Goal: Task Accomplishment & Management: Manage account settings

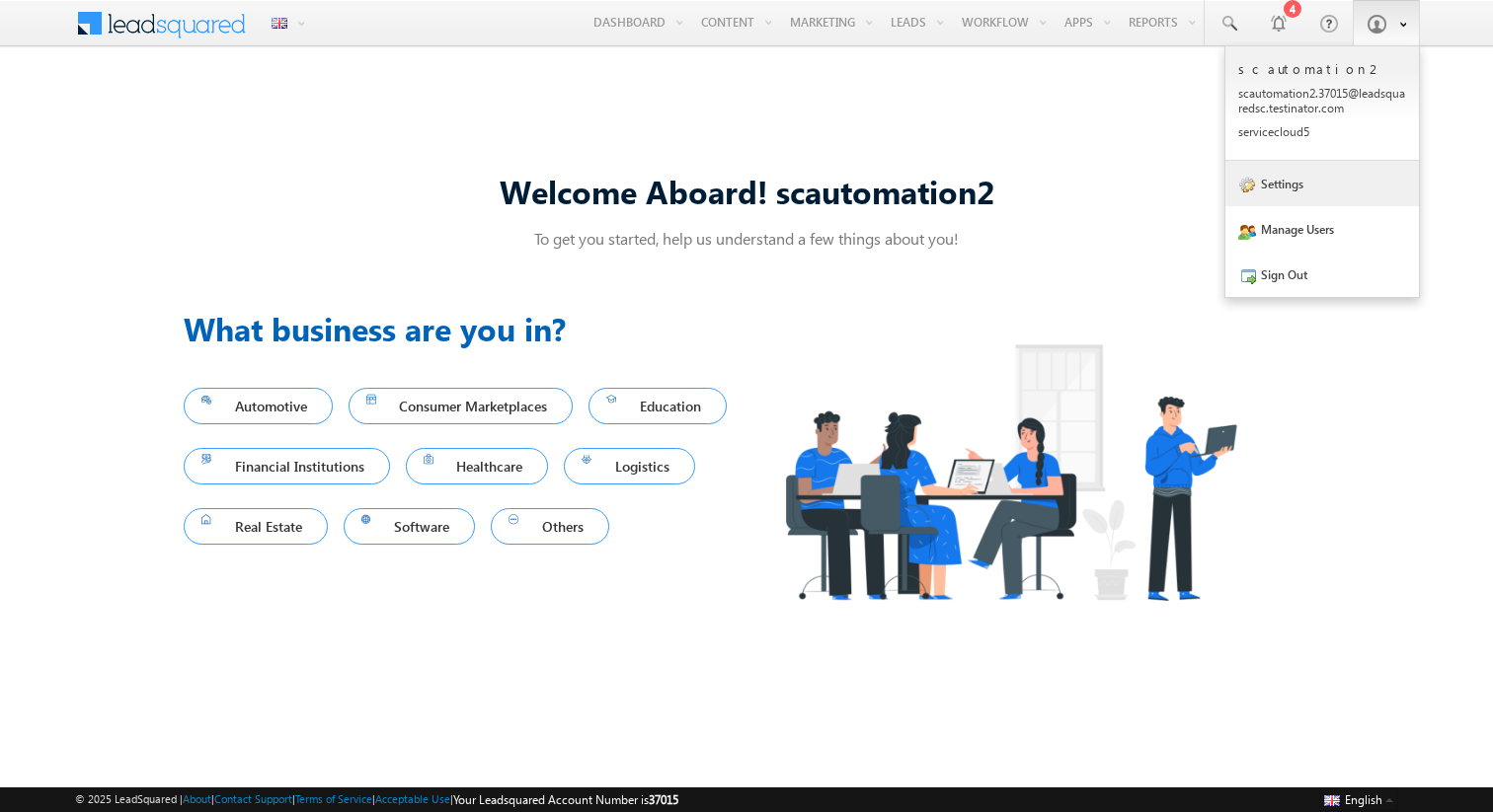
click at [1278, 178] on link "Settings" at bounding box center [1322, 183] width 193 height 46
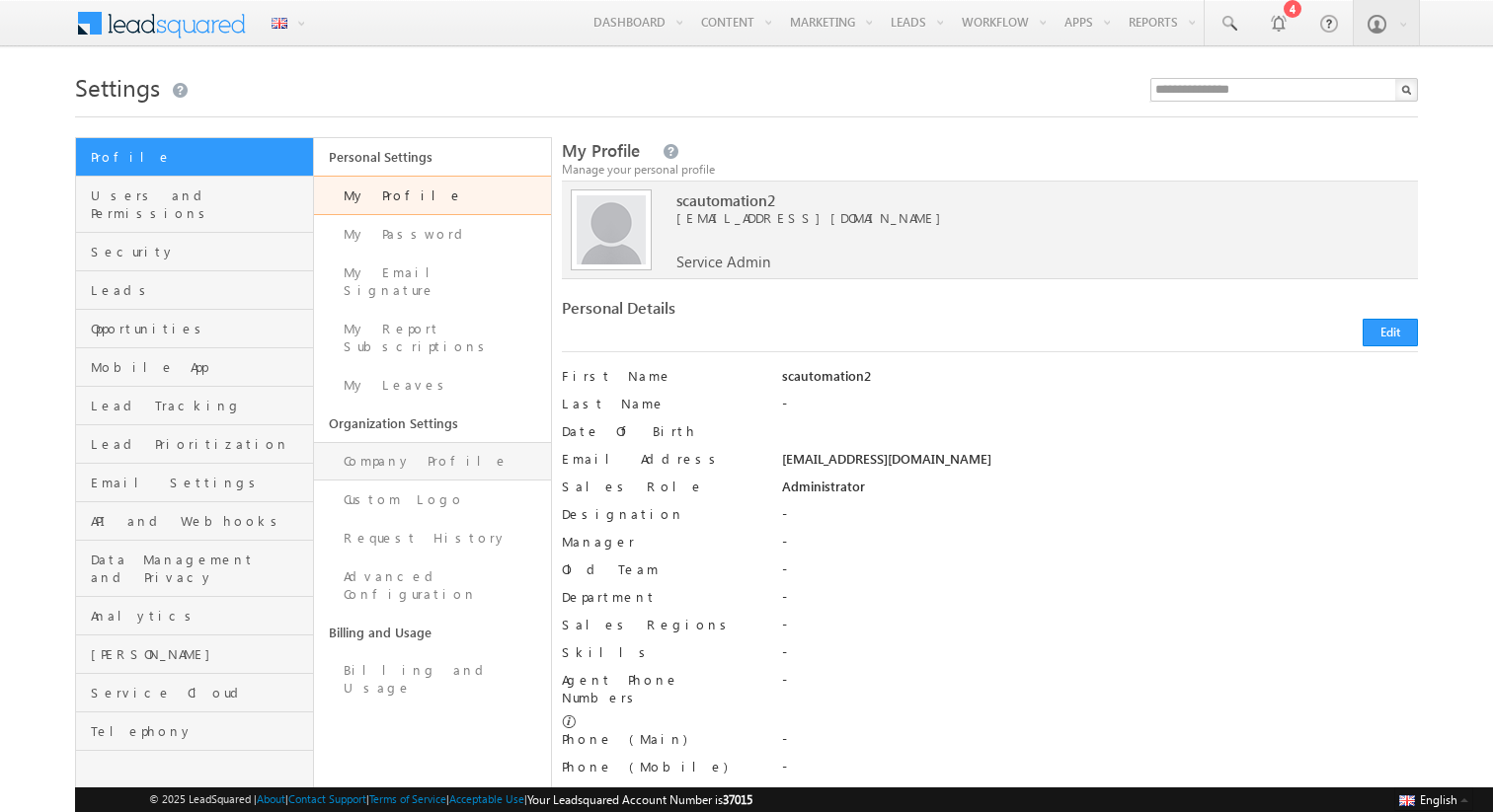
click at [397, 442] on link "Company Profile" at bounding box center [433, 461] width 238 height 39
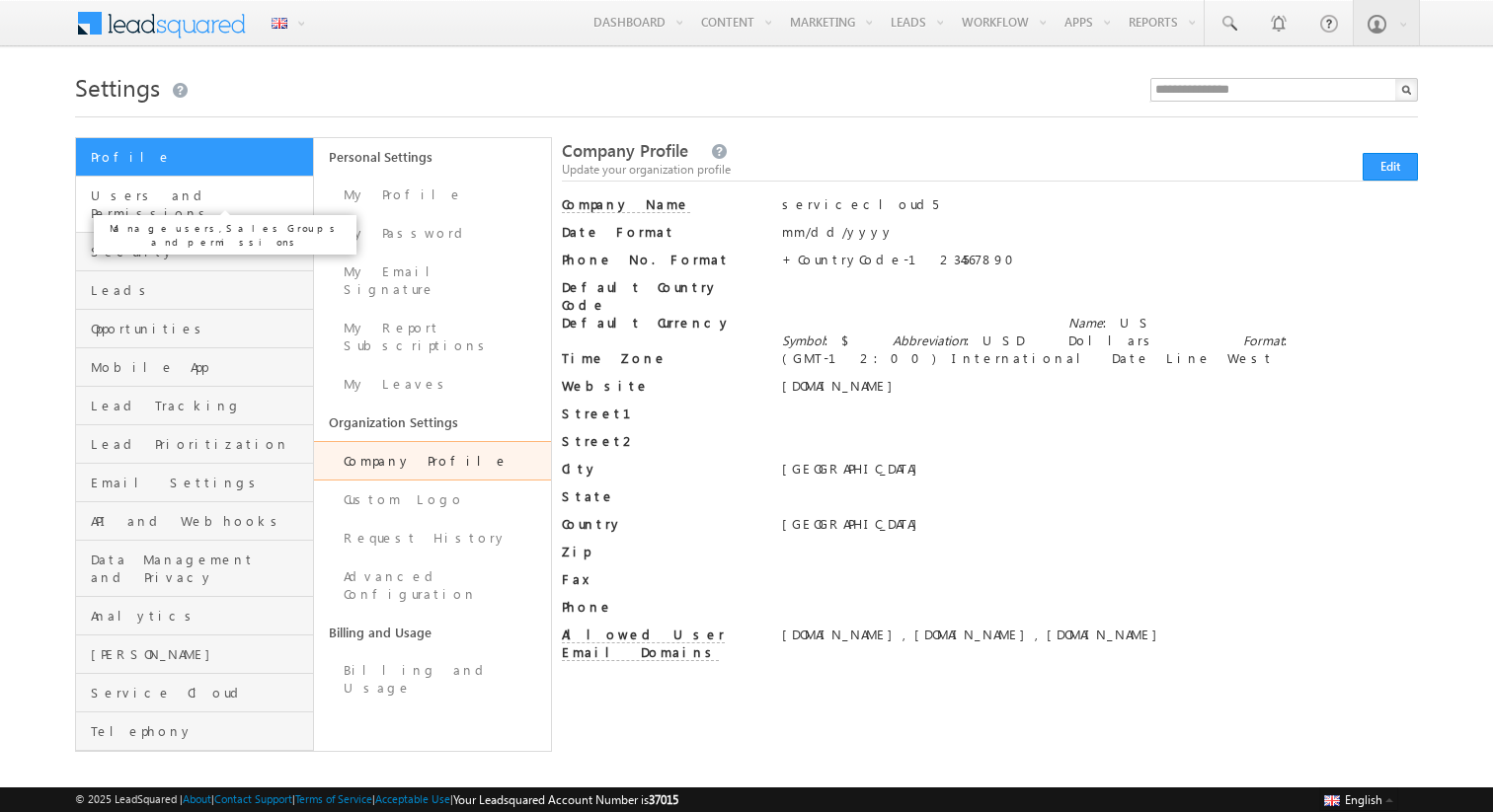
click at [207, 198] on span "Users and Permissions" at bounding box center [199, 204] width 217 height 36
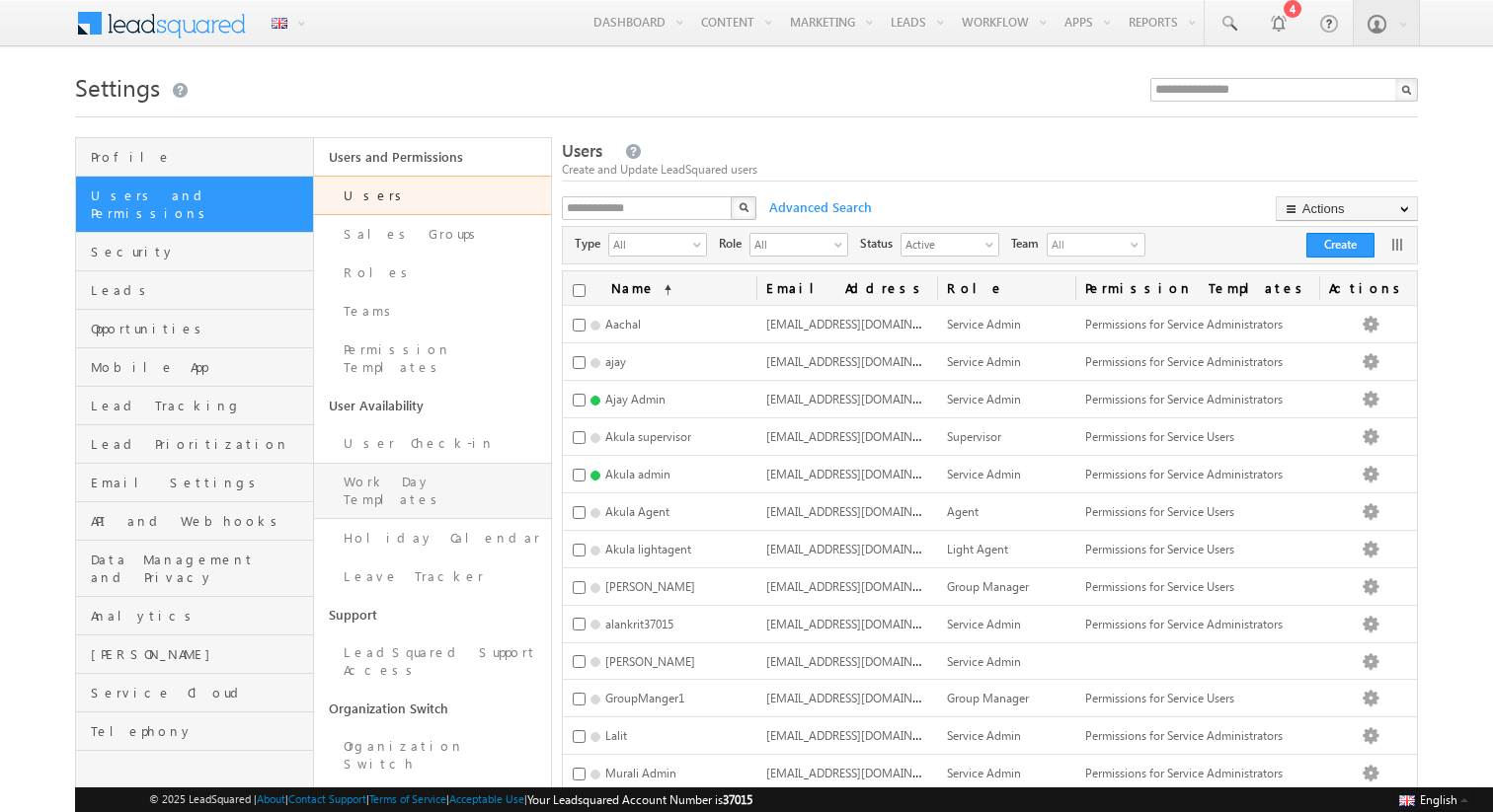
click at [389, 473] on link "Work Day Templates" at bounding box center [433, 491] width 238 height 56
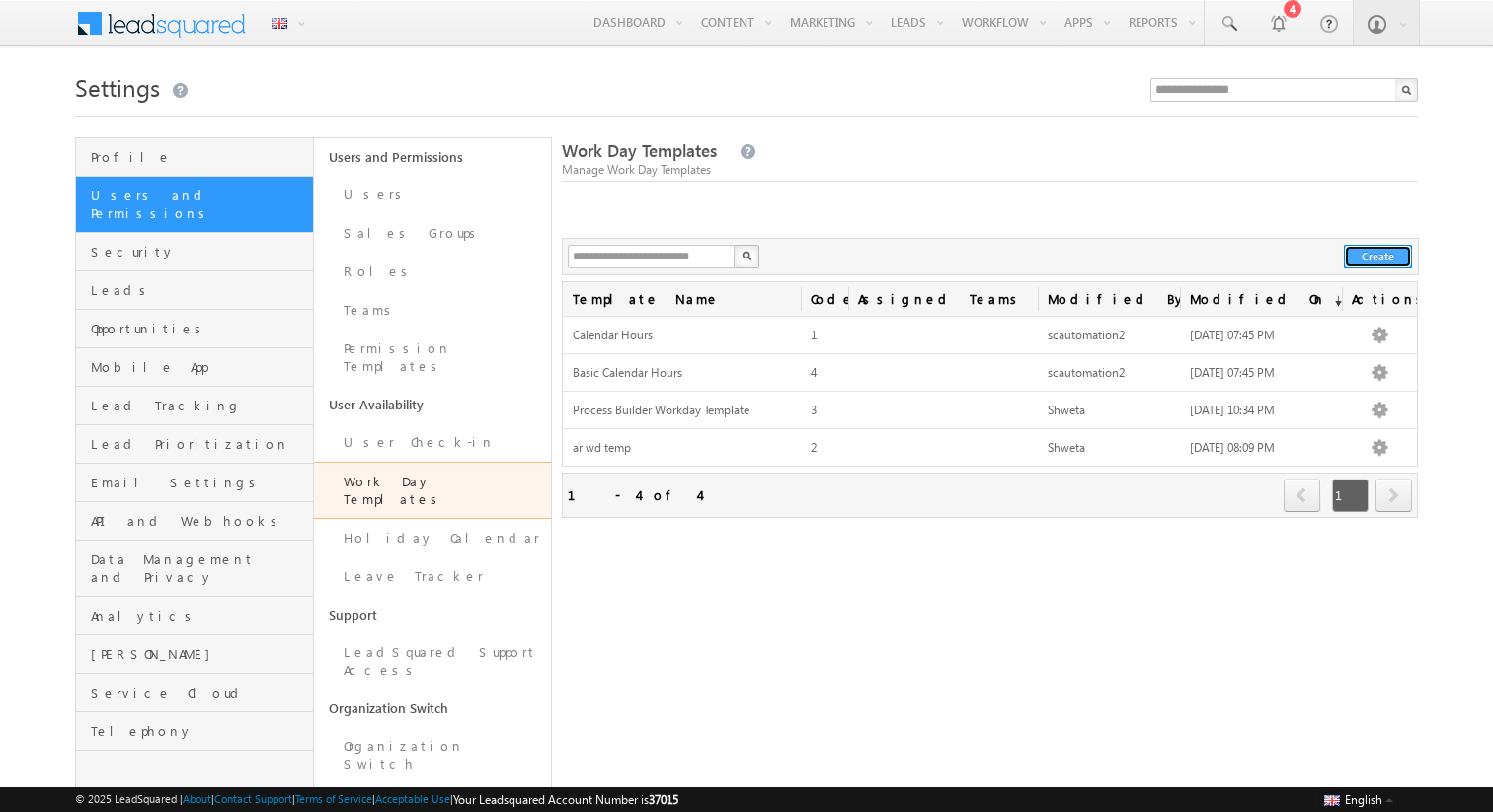
click at [1374, 260] on button "Create" at bounding box center [1377, 257] width 68 height 24
click at [1362, 253] on body "Menu English English Española latina हिंदी Bahasa Indonesia Português Tiếng Việ…" at bounding box center [746, 445] width 1493 height 891
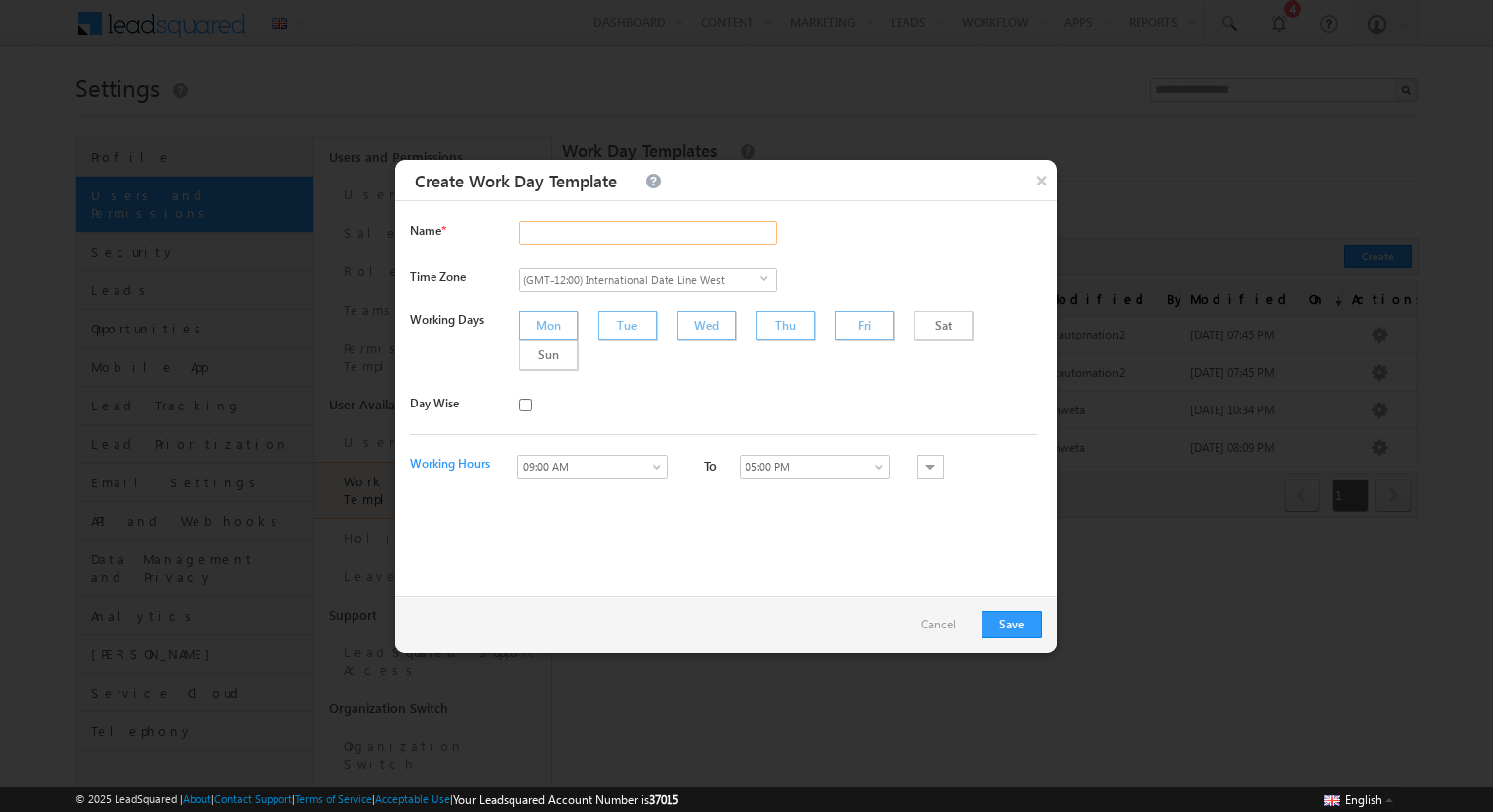
click at [563, 234] on input "text" at bounding box center [648, 233] width 258 height 24
paste input "**********"
type input "**********"
click at [998, 616] on button "Save" at bounding box center [1012, 625] width 60 height 28
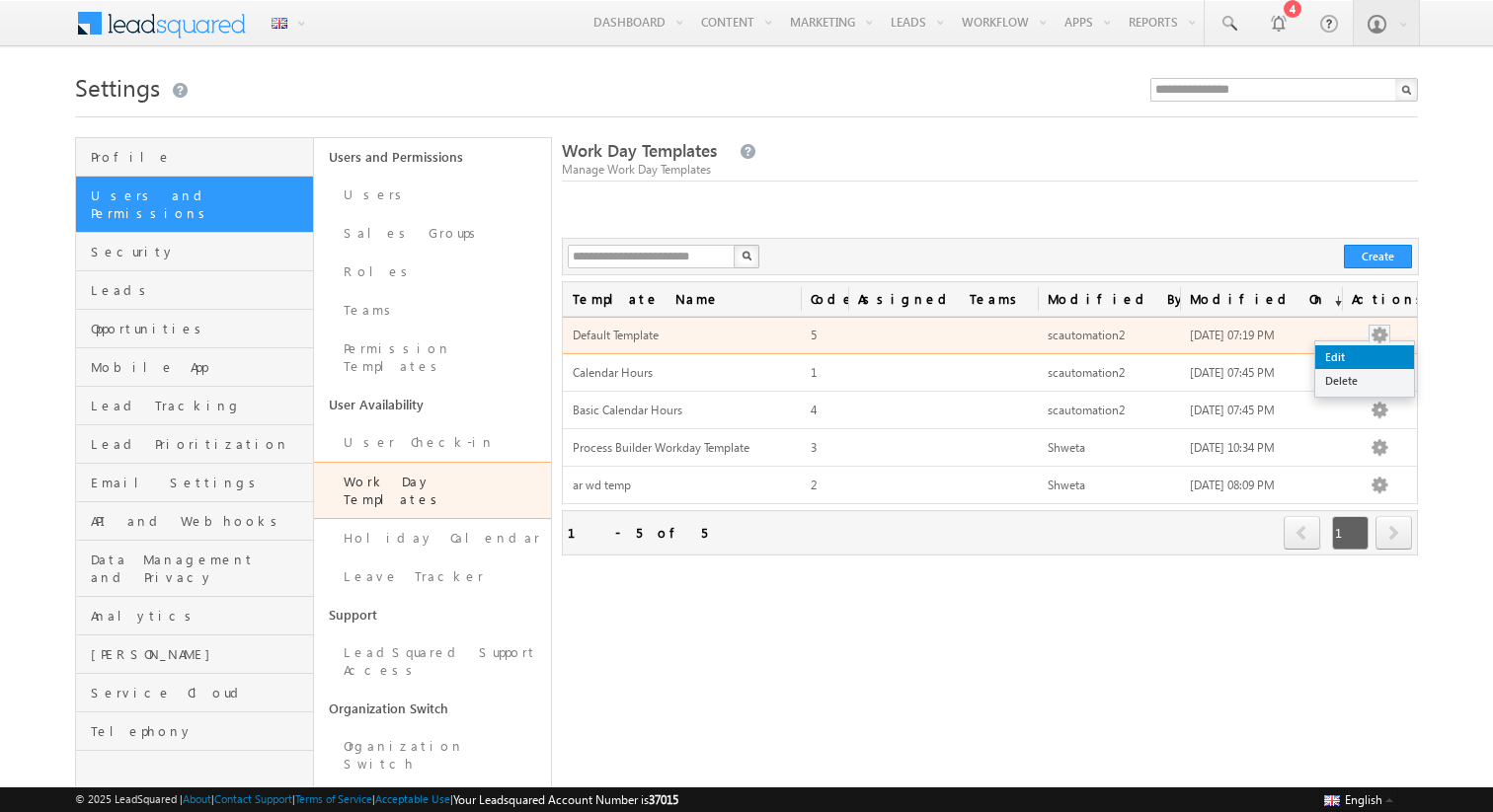
click at [1364, 354] on link "Edit" at bounding box center [1364, 358] width 99 height 24
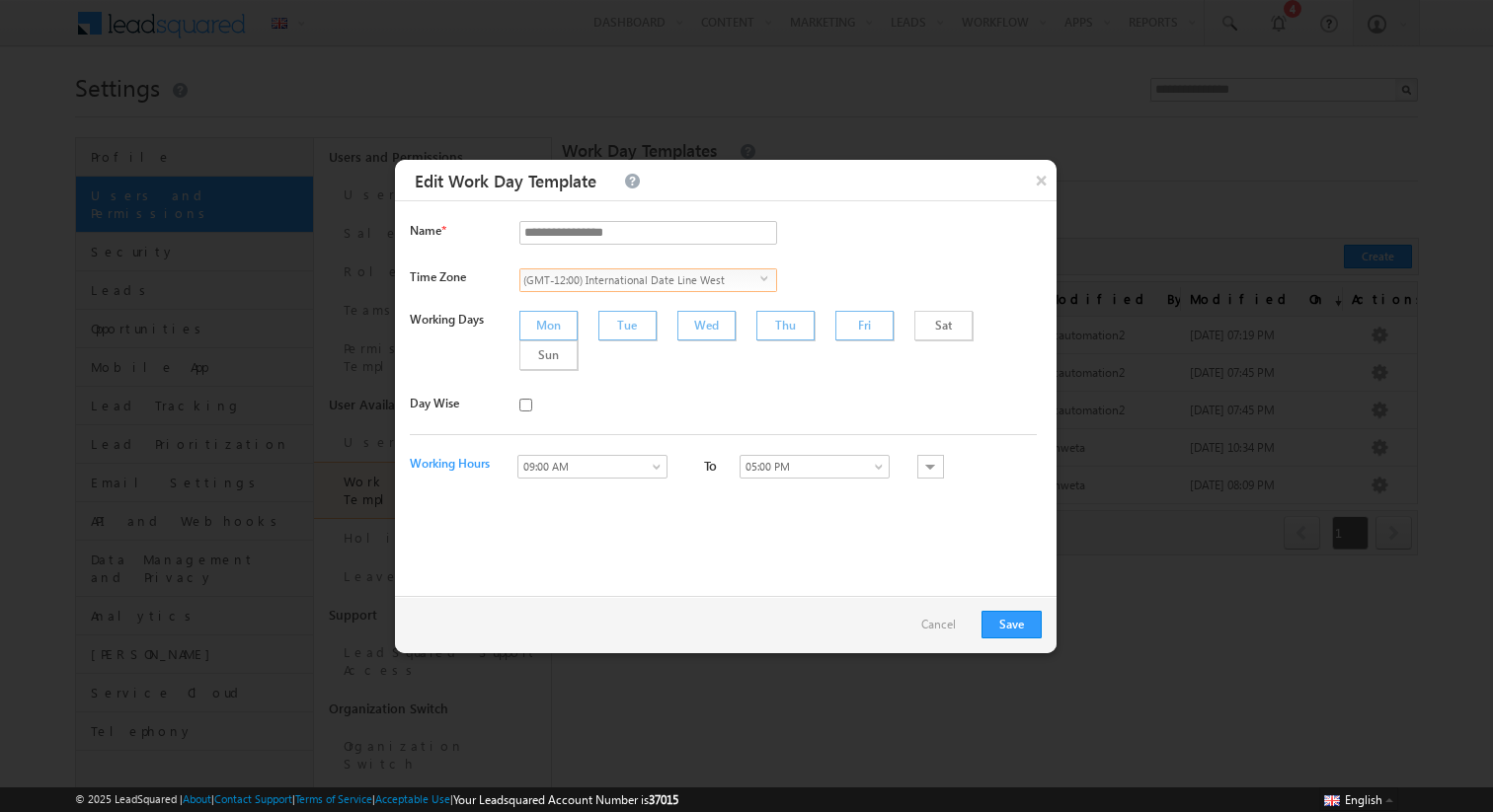
click at [618, 272] on span "(GMT-12:00) International Date Line West" at bounding box center [640, 280] width 240 height 22
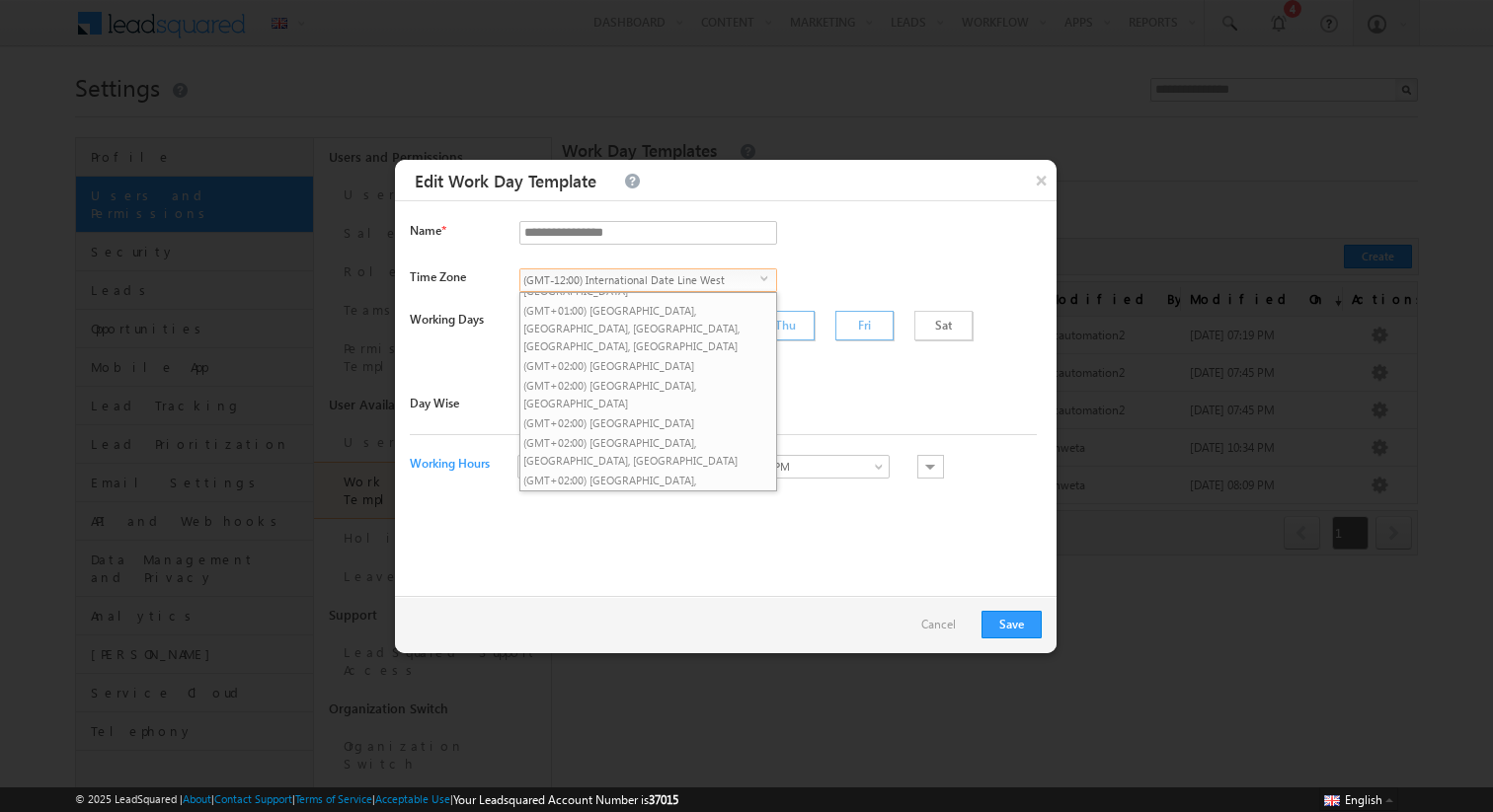
scroll to position [983, 0]
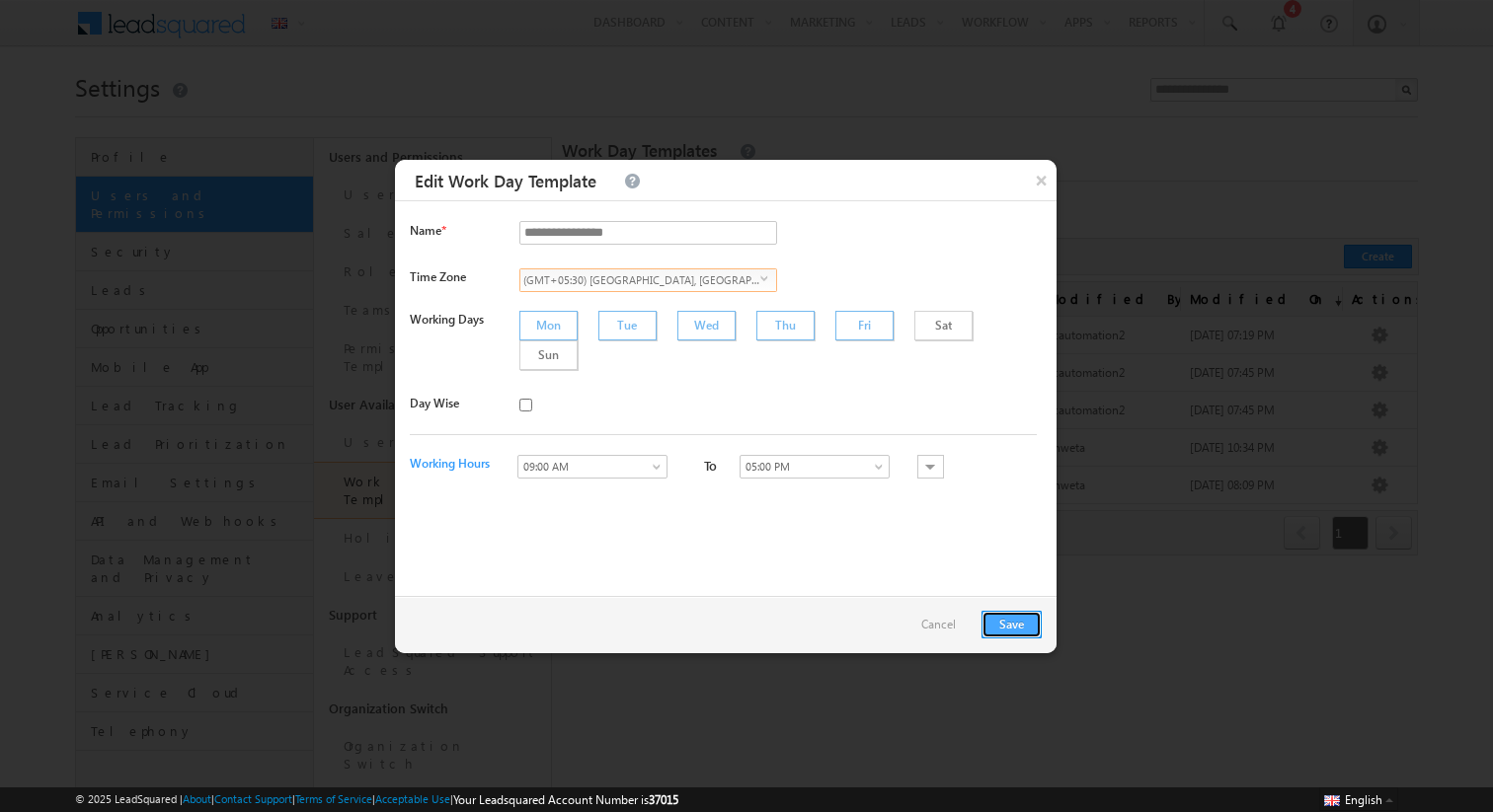
click at [1004, 620] on button "Save" at bounding box center [1012, 625] width 60 height 28
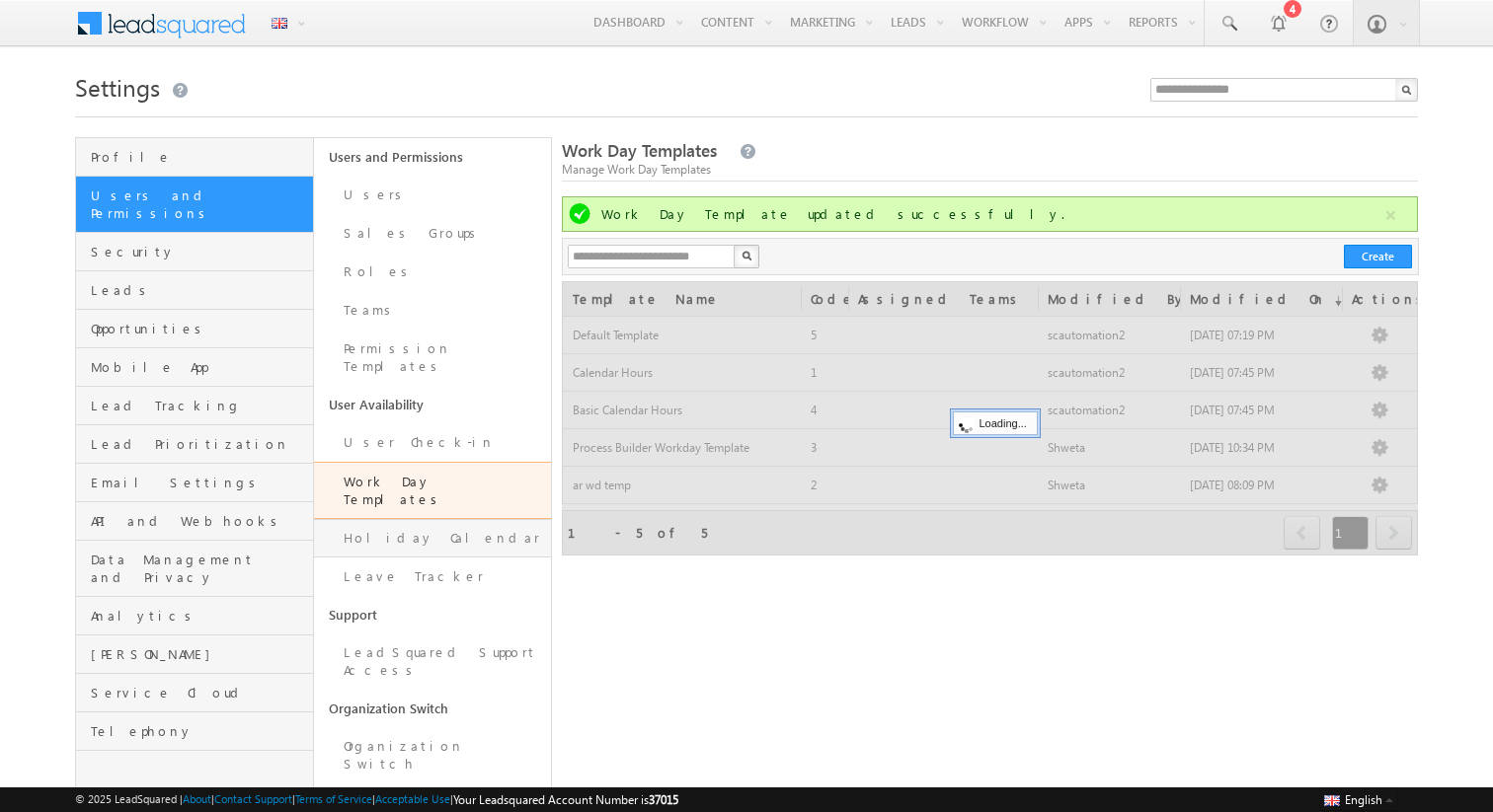
click at [355, 519] on link "Holiday Calendar" at bounding box center [433, 538] width 238 height 39
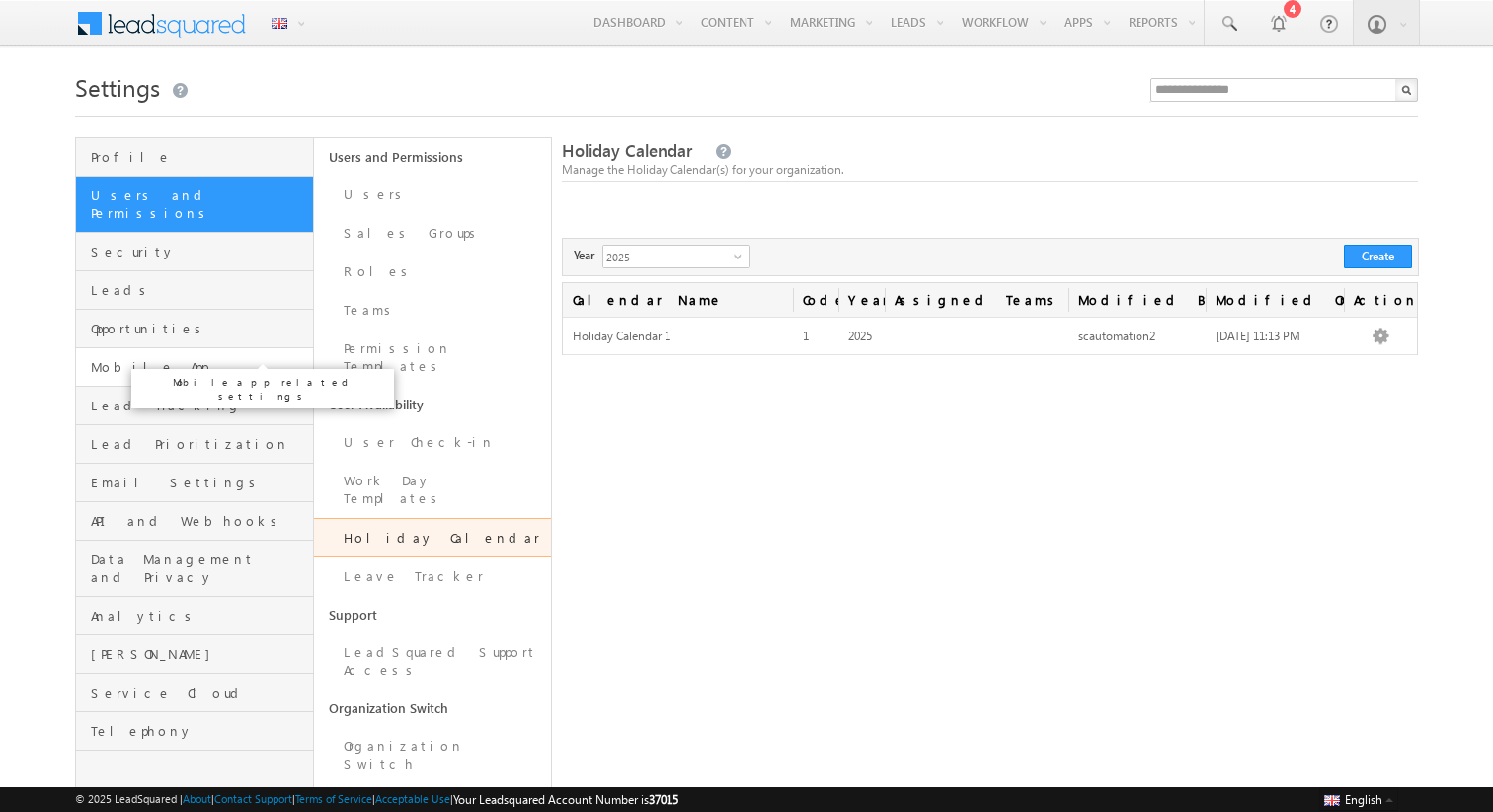
scroll to position [56, 0]
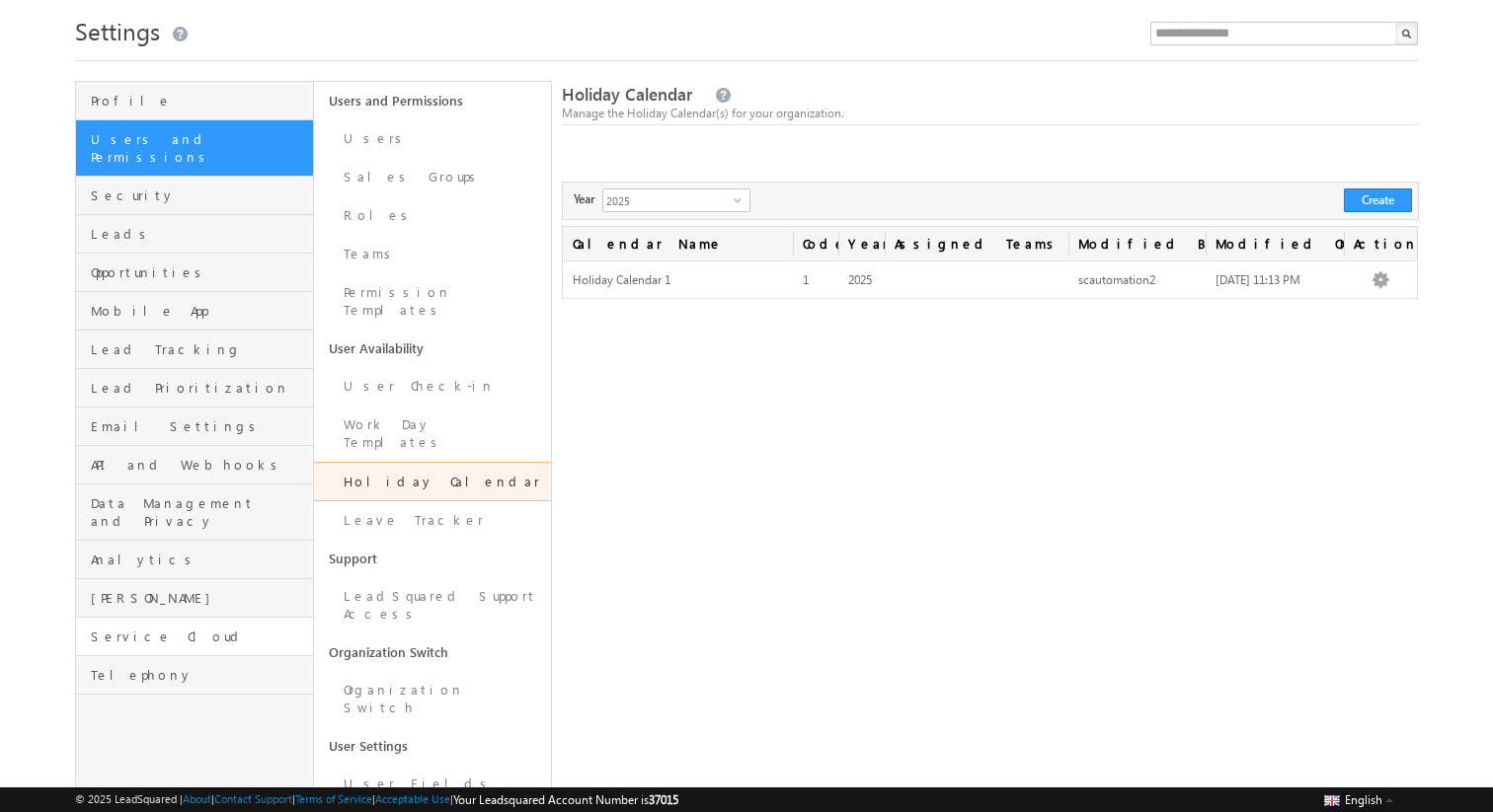
click at [167, 618] on link "Service Cloud" at bounding box center [194, 637] width 237 height 39
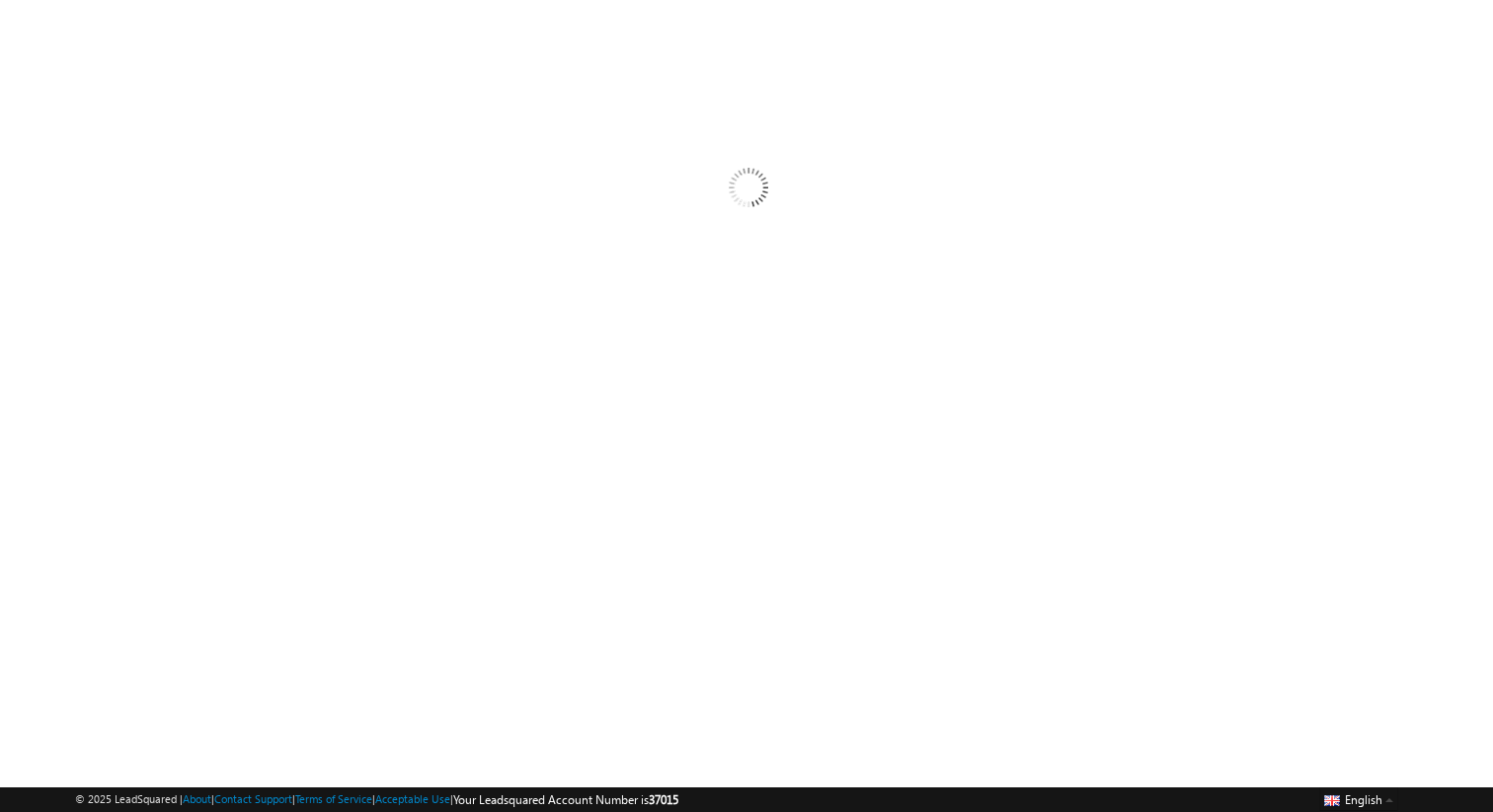
scroll to position [0, 0]
